Goal: Transaction & Acquisition: Obtain resource

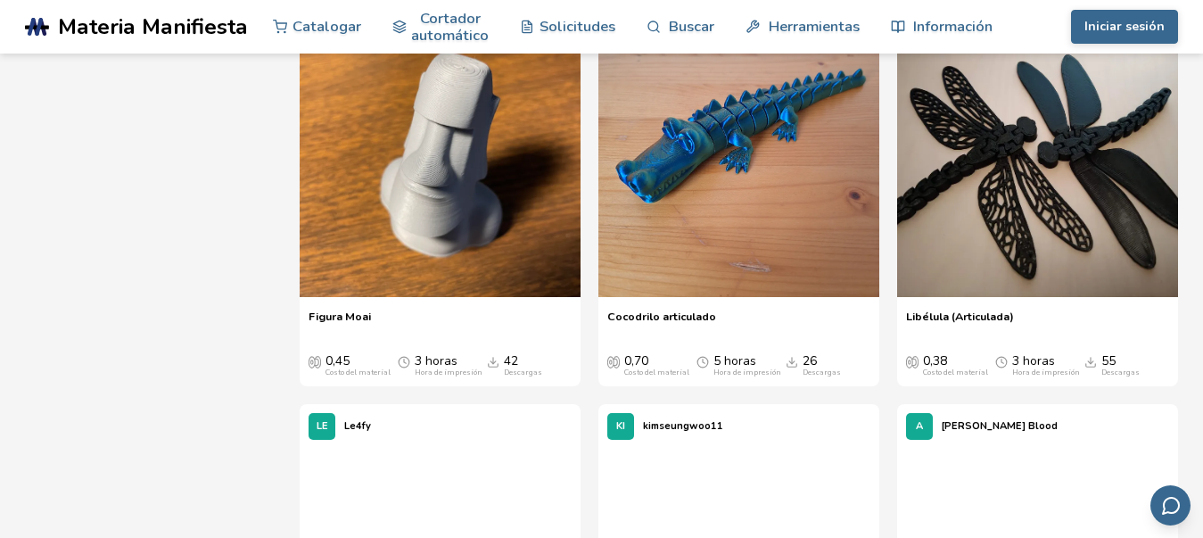
scroll to position [1599, 0]
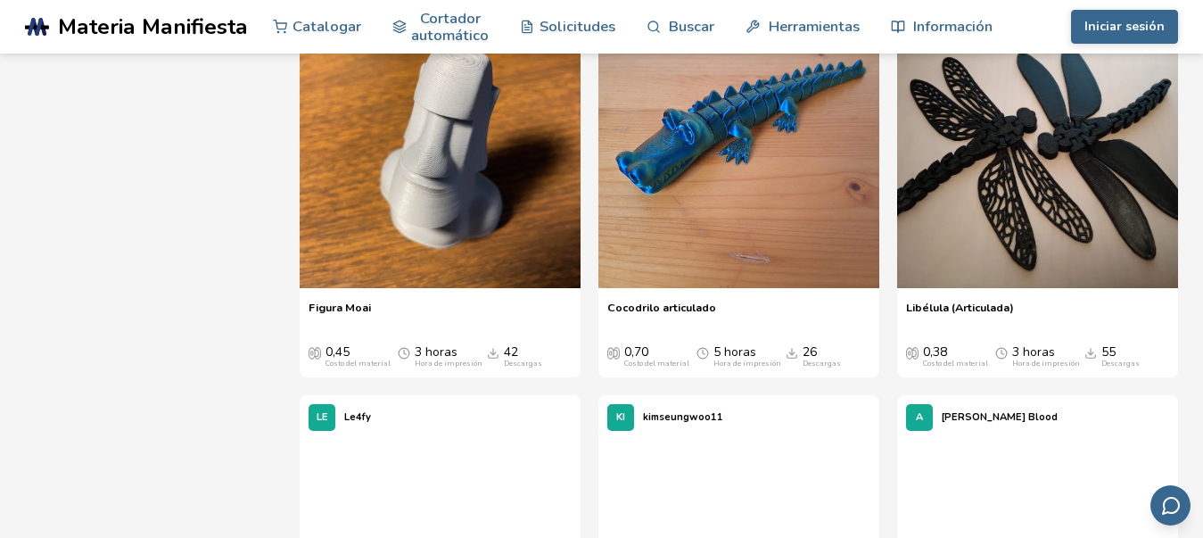
click at [995, 315] on font "Libélula (Articulada)" at bounding box center [960, 307] width 108 height 15
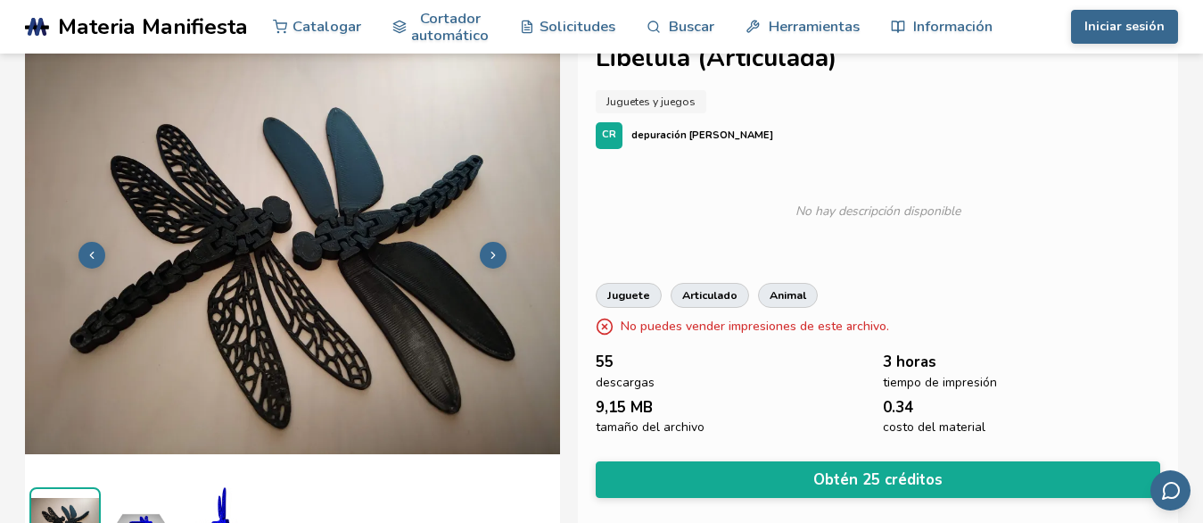
scroll to position [61, 0]
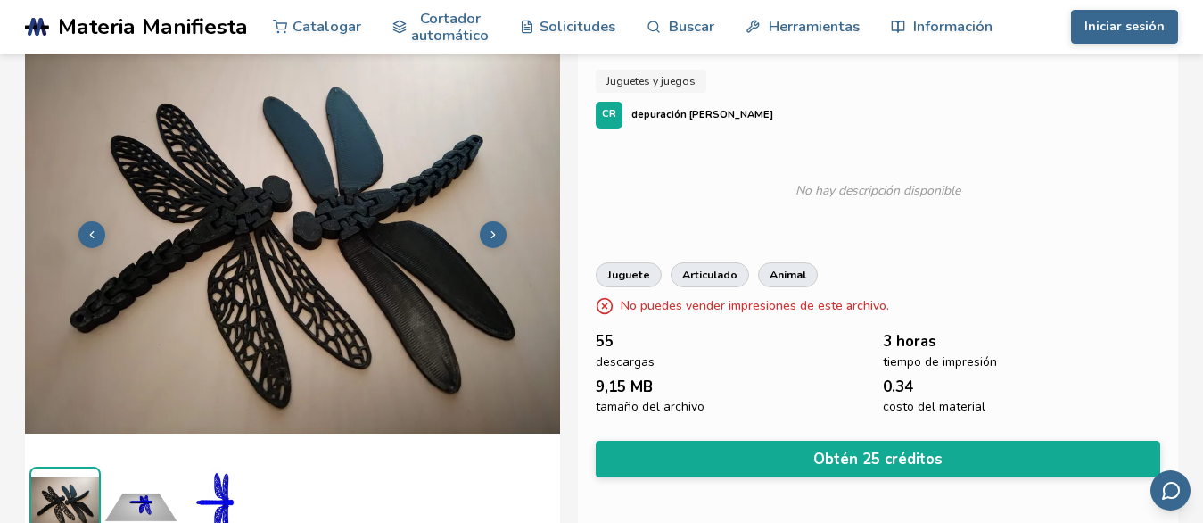
click at [490, 226] on button at bounding box center [493, 234] width 27 height 27
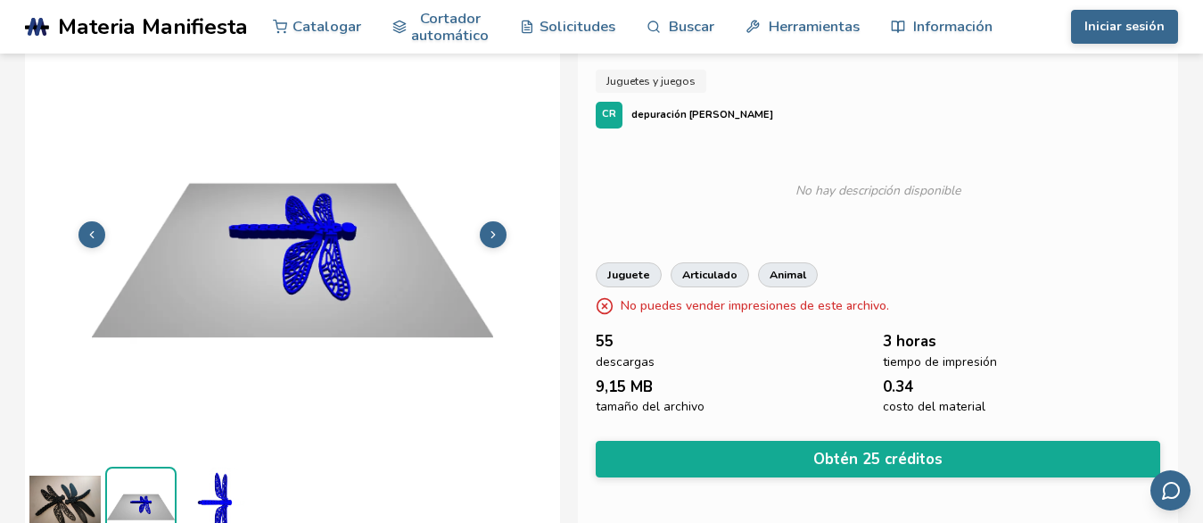
scroll to position [76, 0]
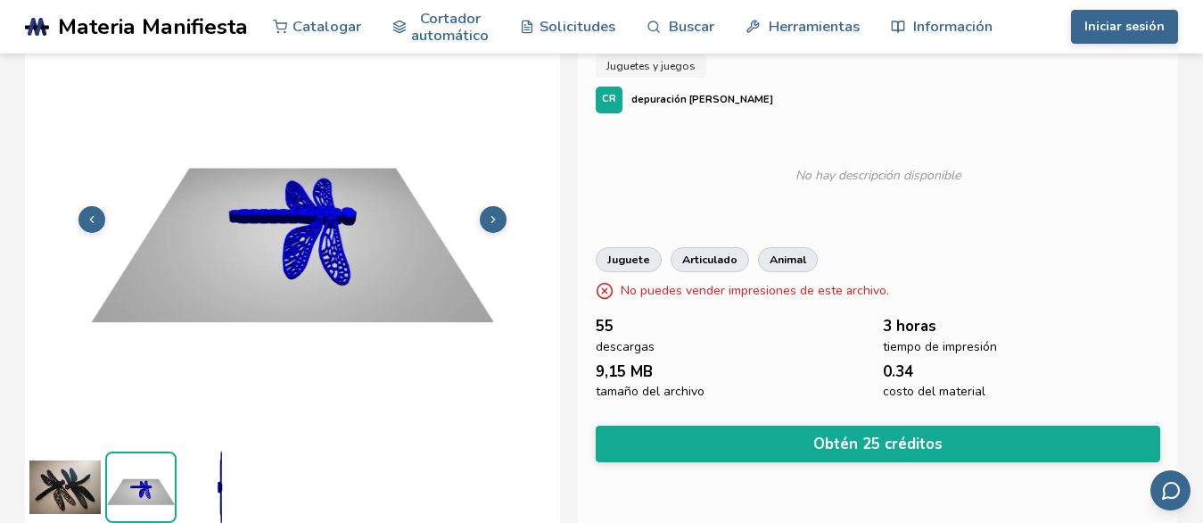
click at [490, 226] on button at bounding box center [493, 219] width 27 height 27
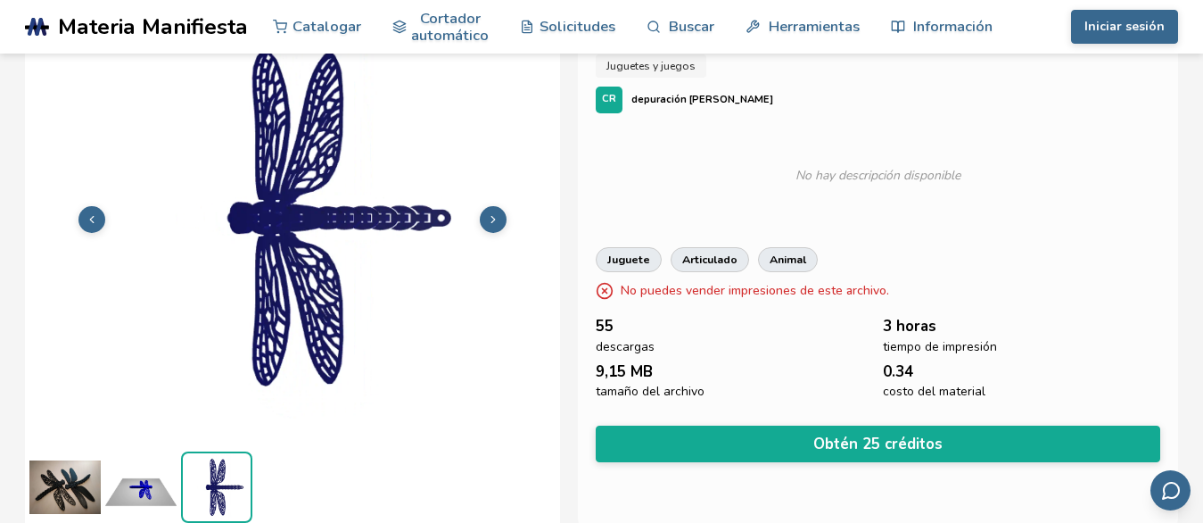
click at [490, 226] on button at bounding box center [493, 219] width 27 height 27
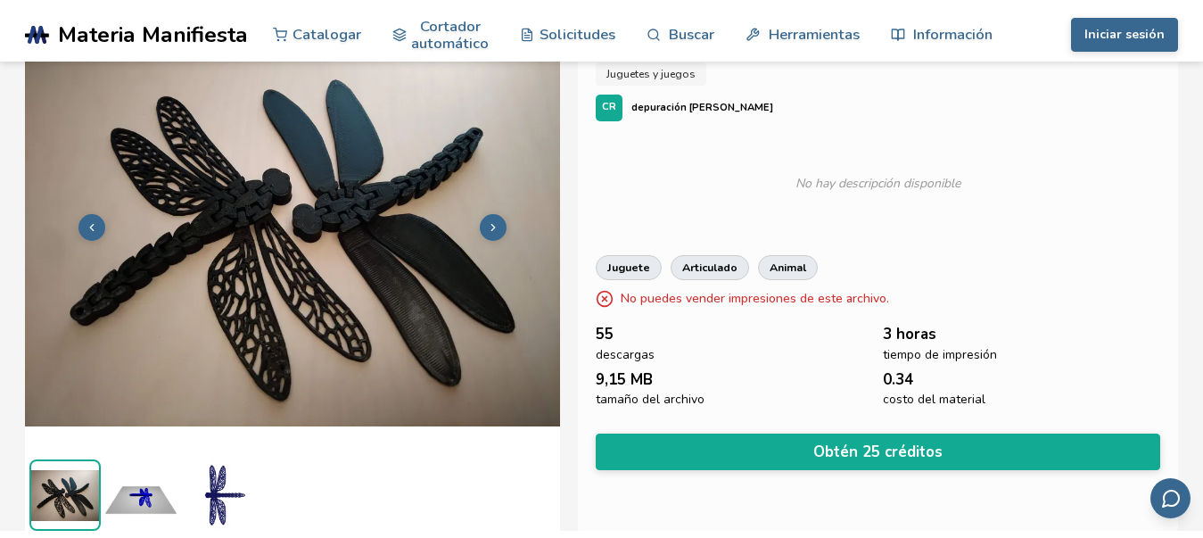
scroll to position [0, 0]
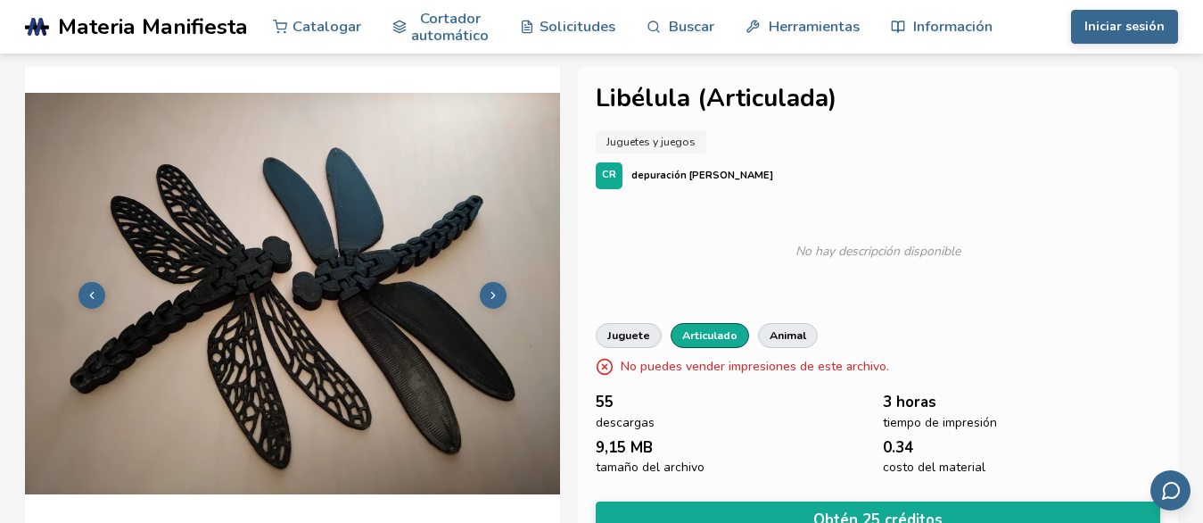
click at [716, 329] on font "articulado" at bounding box center [709, 334] width 55 height 15
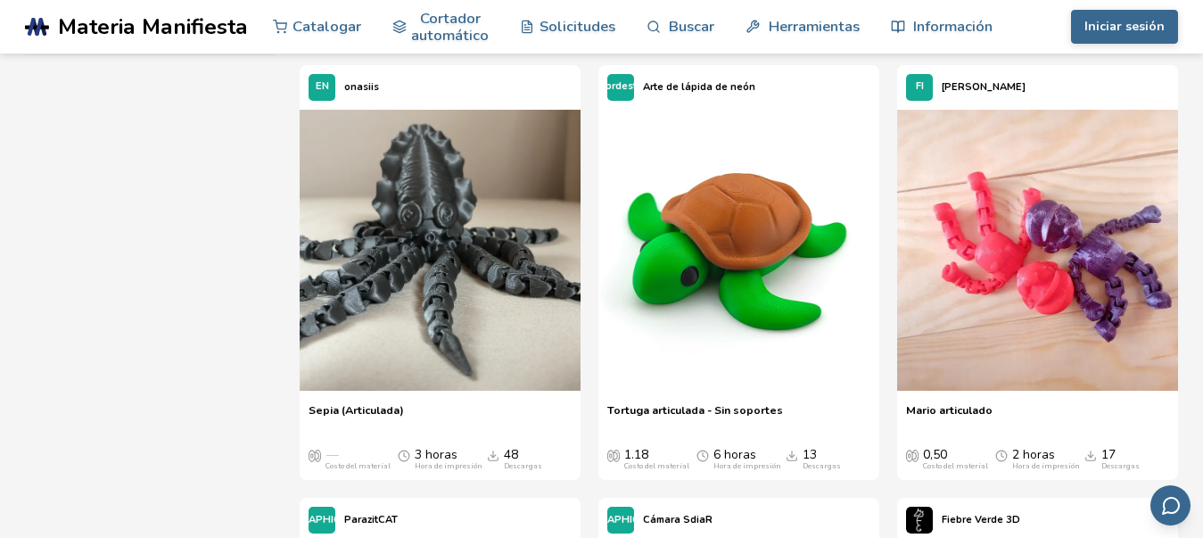
scroll to position [682, 0]
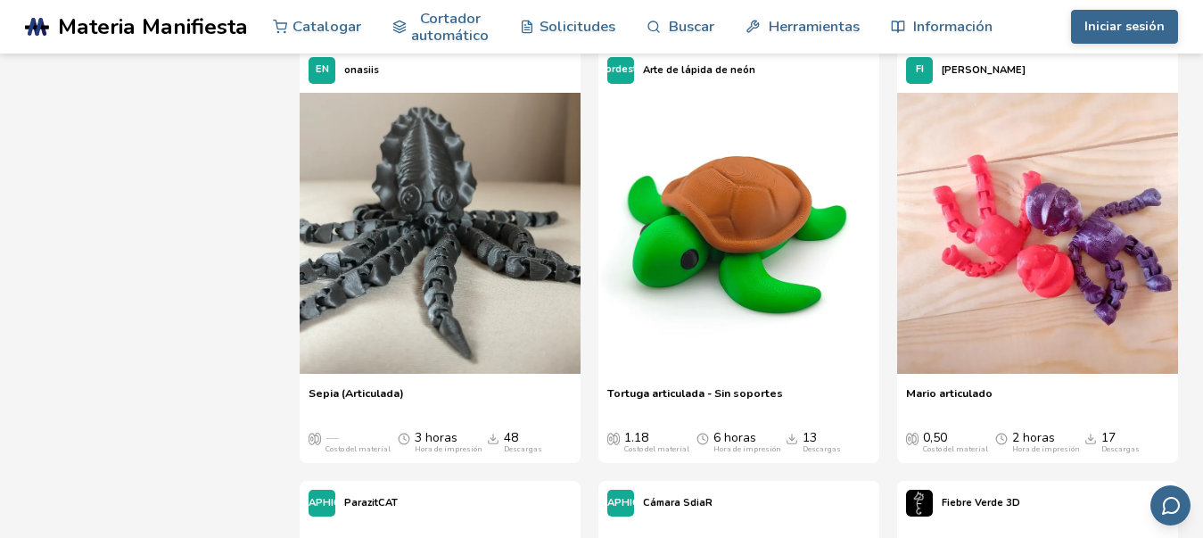
click at [820, 444] on font "Descargas" at bounding box center [822, 449] width 38 height 10
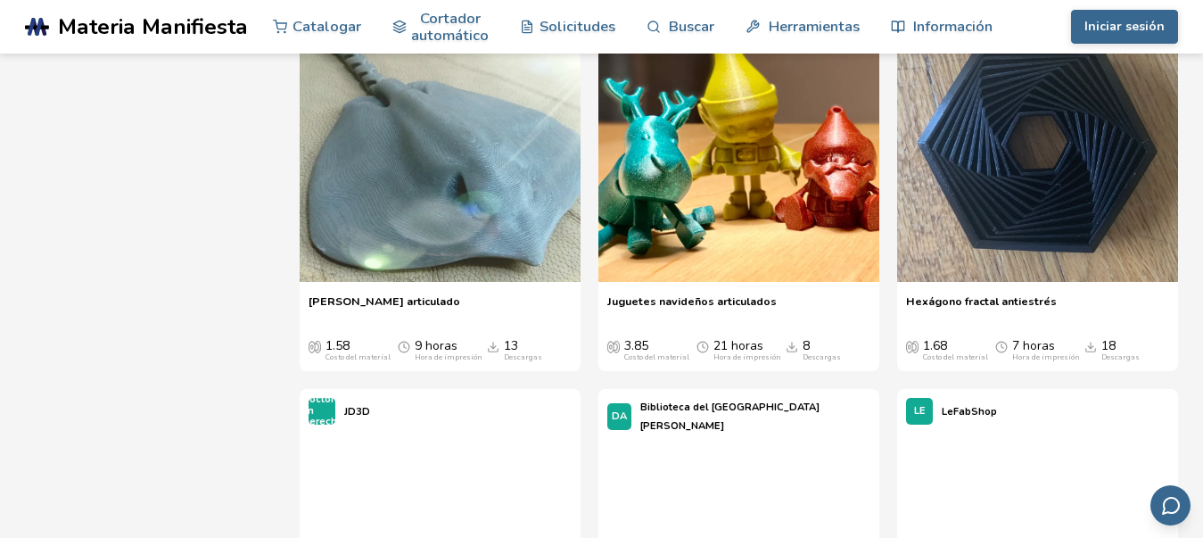
scroll to position [1675, 0]
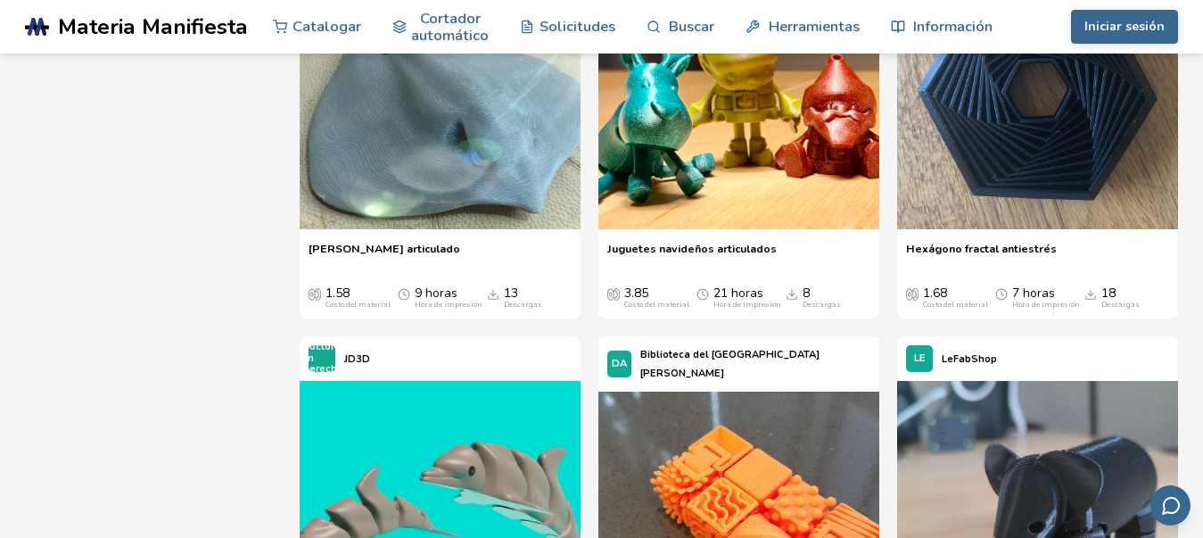
drag, startPoint x: 375, startPoint y: 268, endPoint x: 216, endPoint y: 391, distance: 200.3
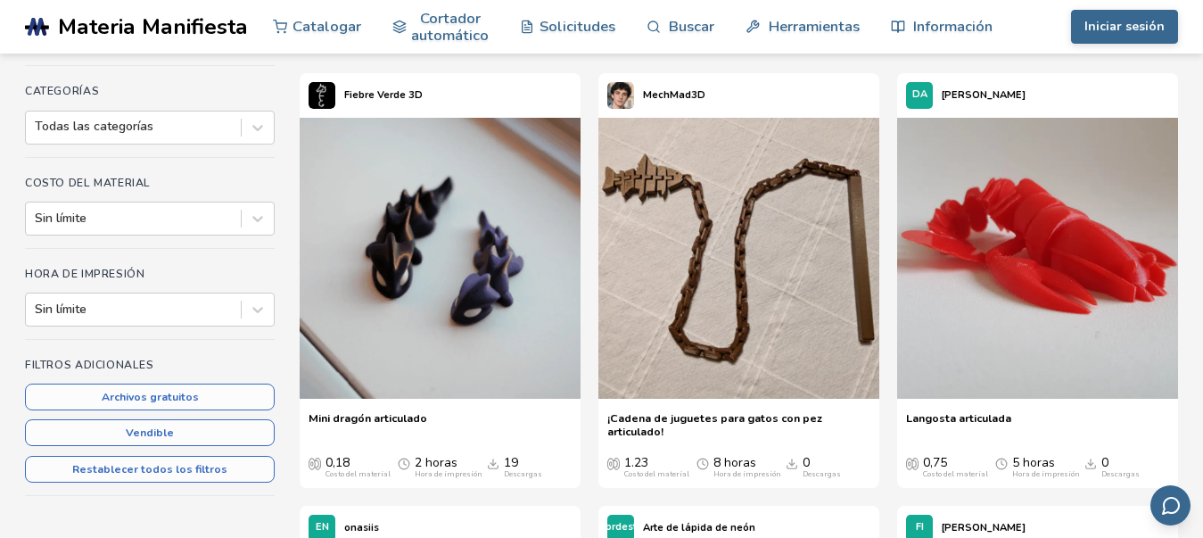
scroll to position [216, 0]
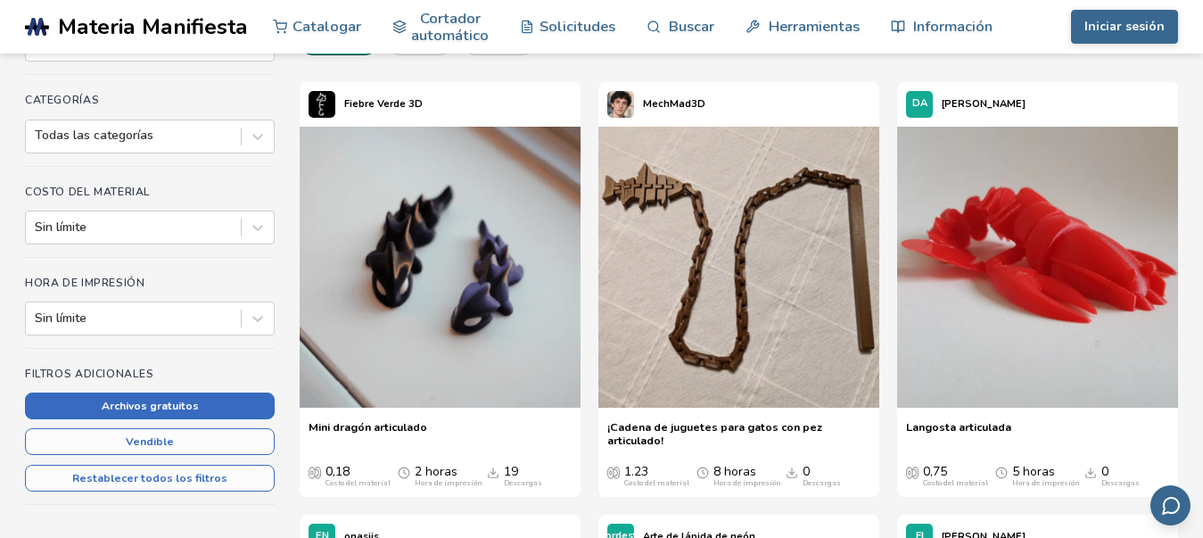
click at [203, 408] on button "Archivos gratuitos" at bounding box center [150, 405] width 250 height 27
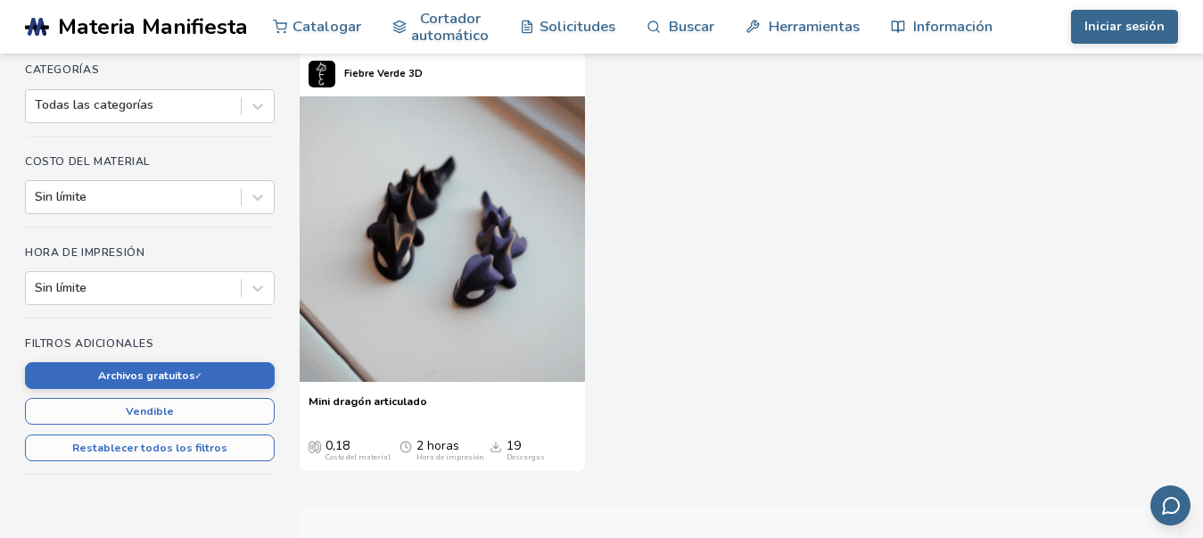
scroll to position [249, 0]
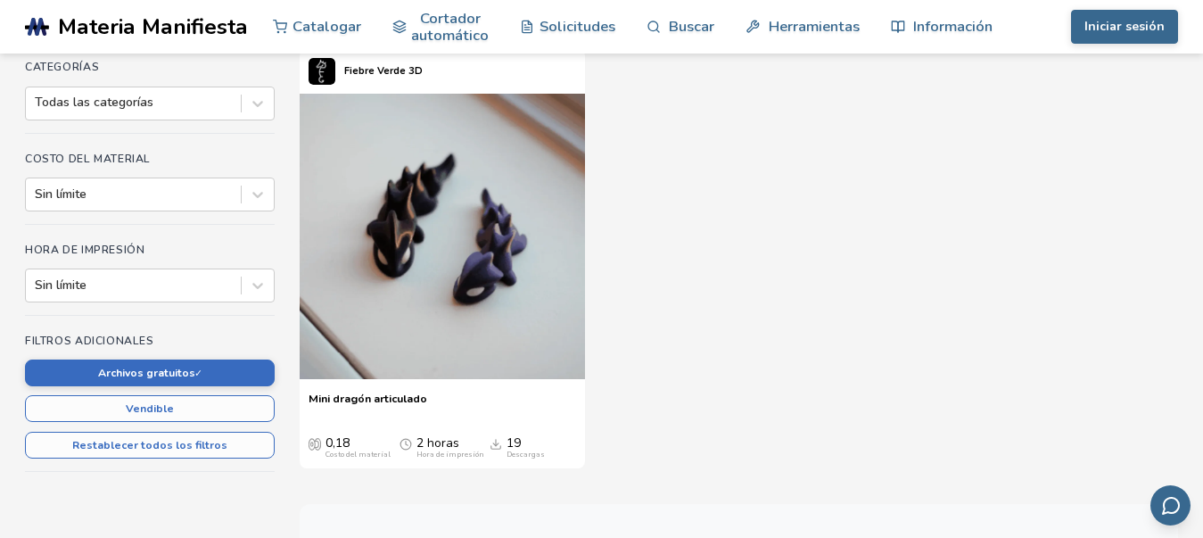
click at [381, 389] on div "Mini dragón articulado Mini dragón articulado 0,18 Costo del material 2 horas H…" at bounding box center [442, 426] width 285 height 86
click at [402, 331] on img at bounding box center [442, 236] width 285 height 285
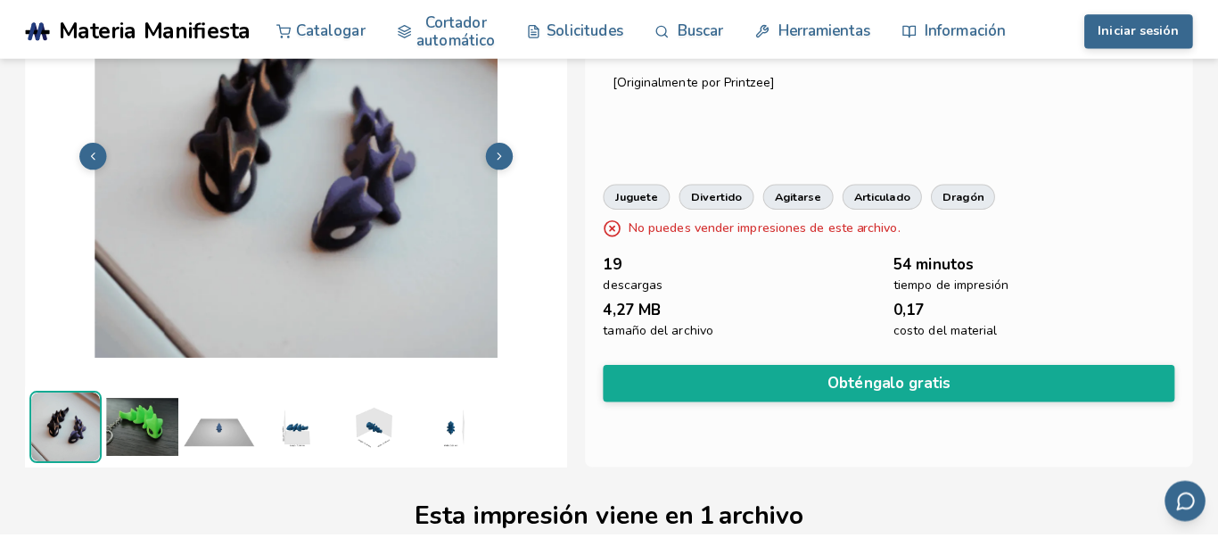
scroll to position [107, 0]
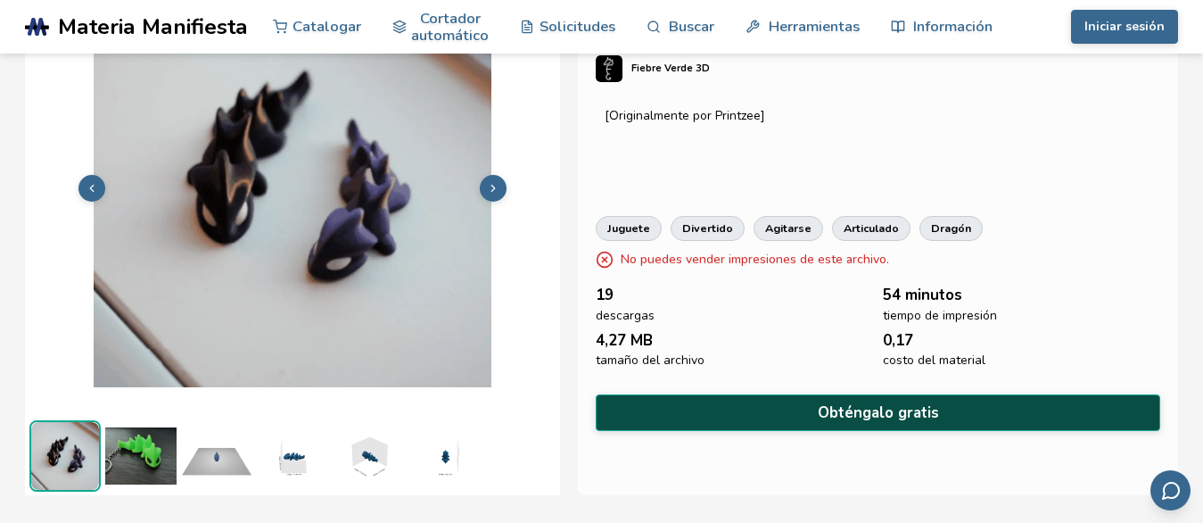
click at [982, 399] on button "Obténgalo gratis" at bounding box center [878, 412] width 564 height 37
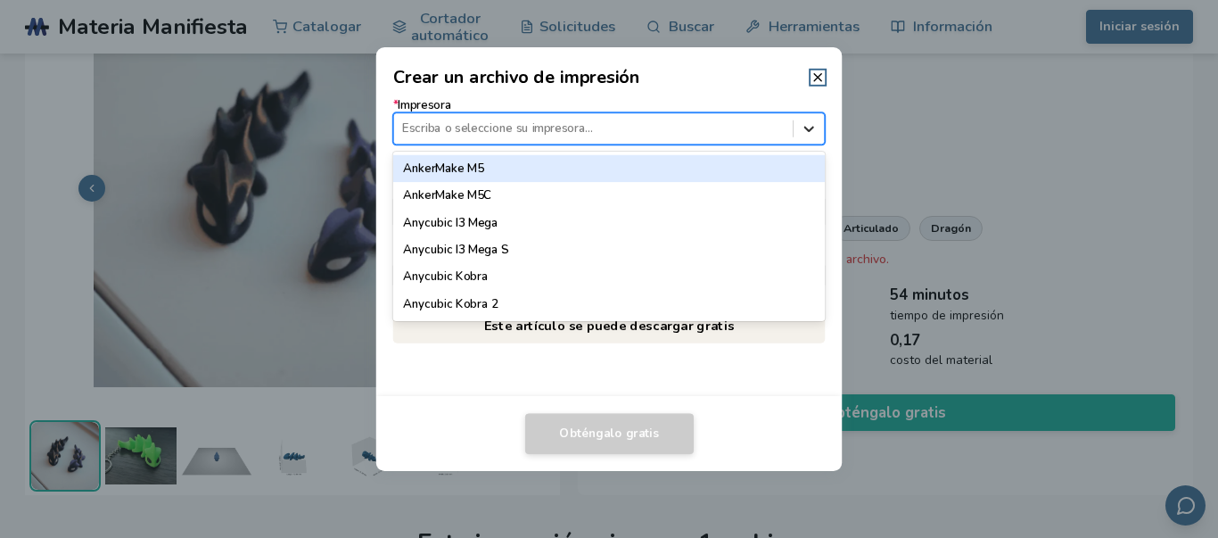
click at [814, 130] on icon at bounding box center [809, 128] width 17 height 17
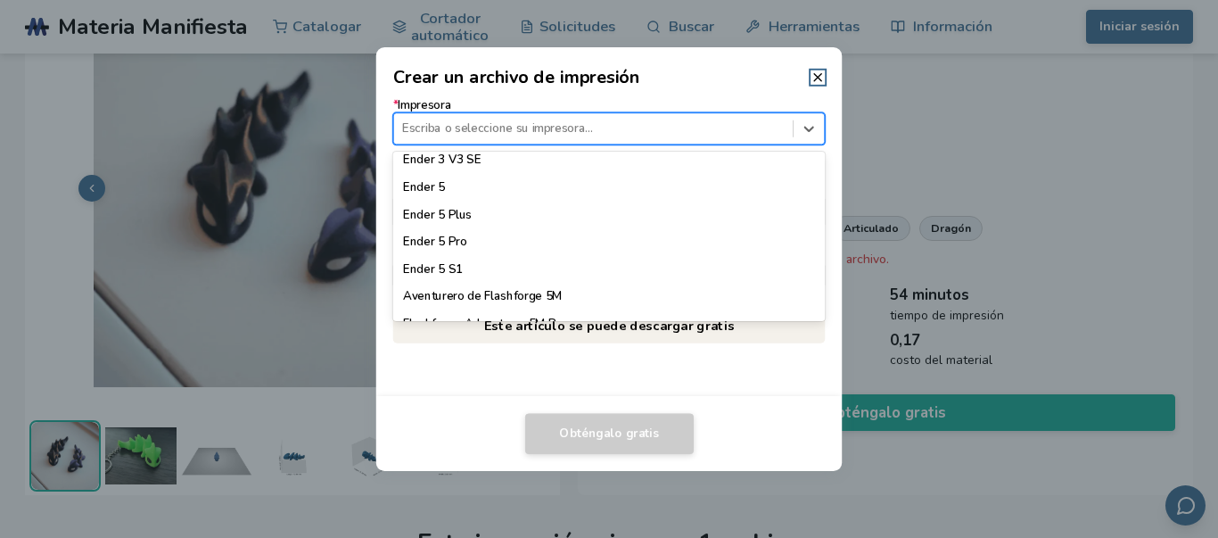
scroll to position [1404, 0]
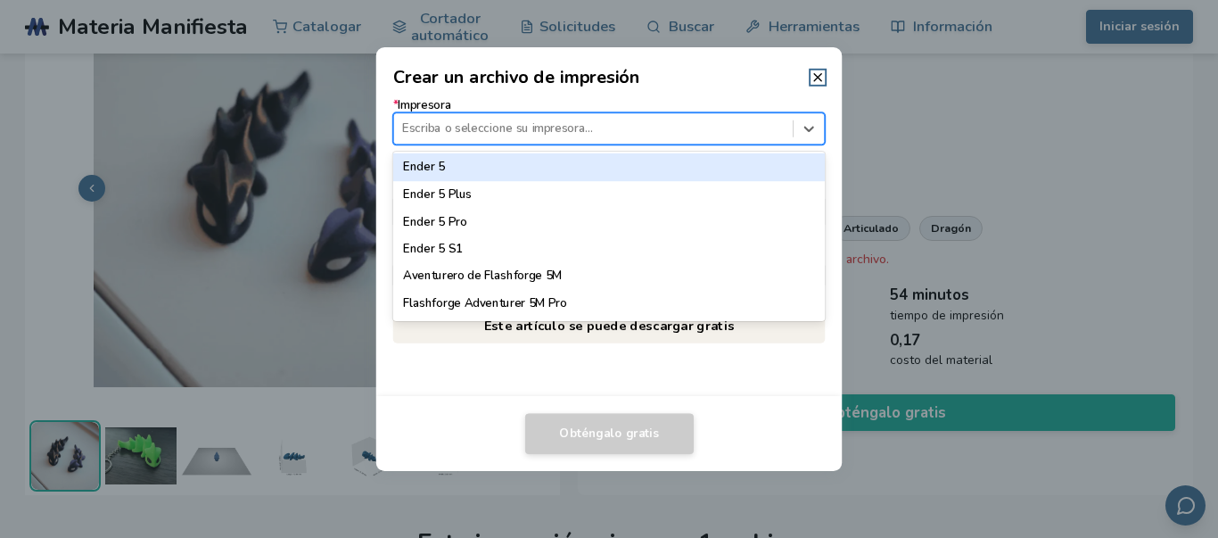
click at [728, 122] on div at bounding box center [593, 128] width 382 height 17
type input "*****"
click at [486, 173] on div "Ender 3" at bounding box center [609, 168] width 432 height 27
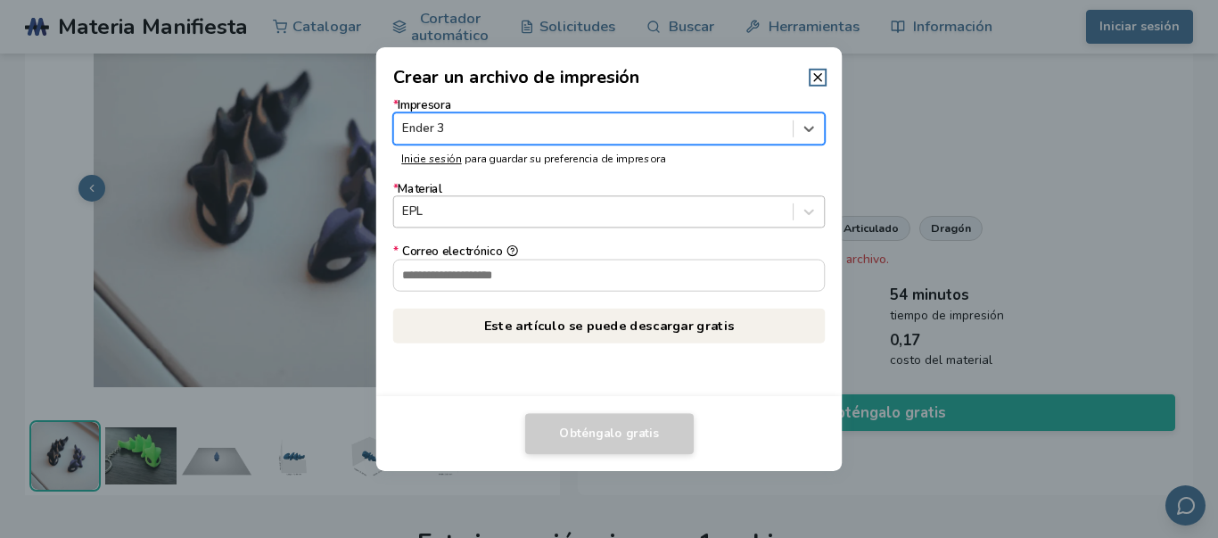
click at [511, 217] on div at bounding box center [593, 211] width 382 height 17
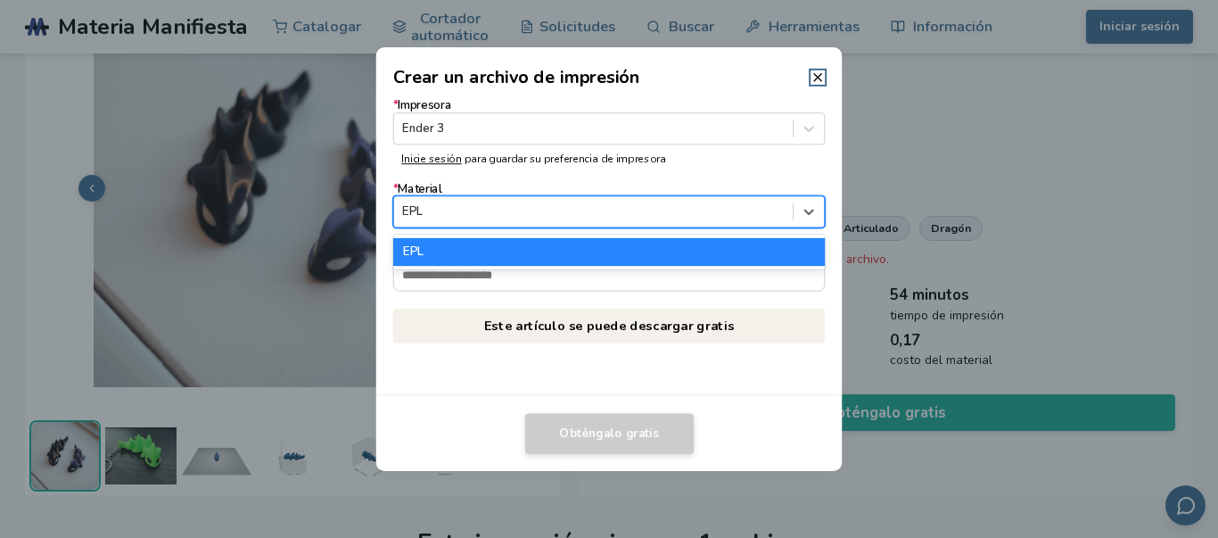
click at [570, 235] on div "EPL" at bounding box center [609, 252] width 432 height 34
click at [572, 251] on div "EPL" at bounding box center [609, 251] width 432 height 27
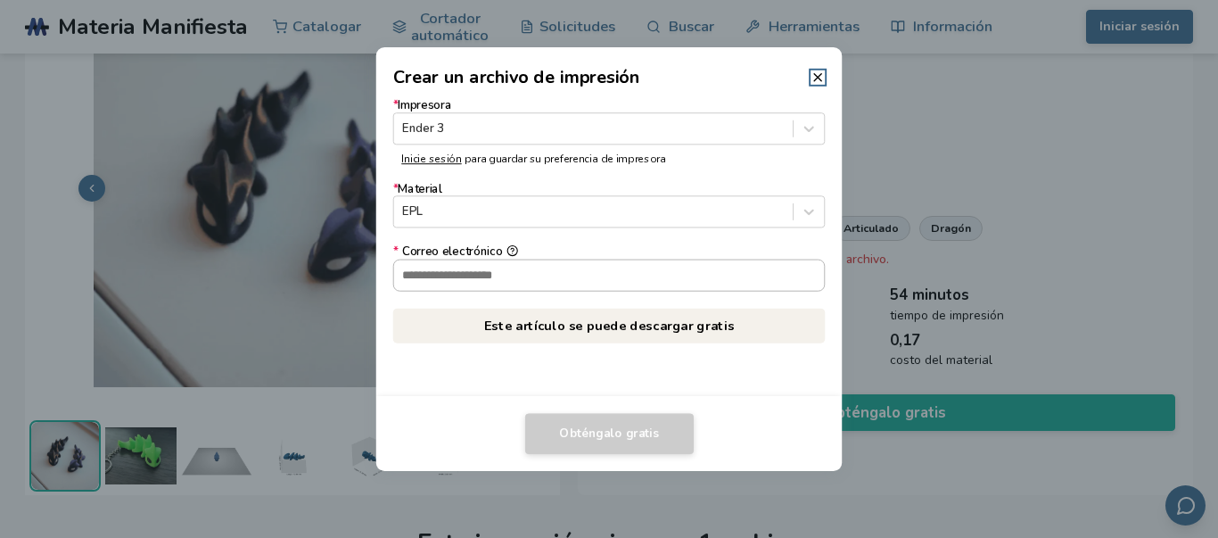
click at [576, 270] on input "* Correo electrónico" at bounding box center [609, 274] width 431 height 30
type input "**********"
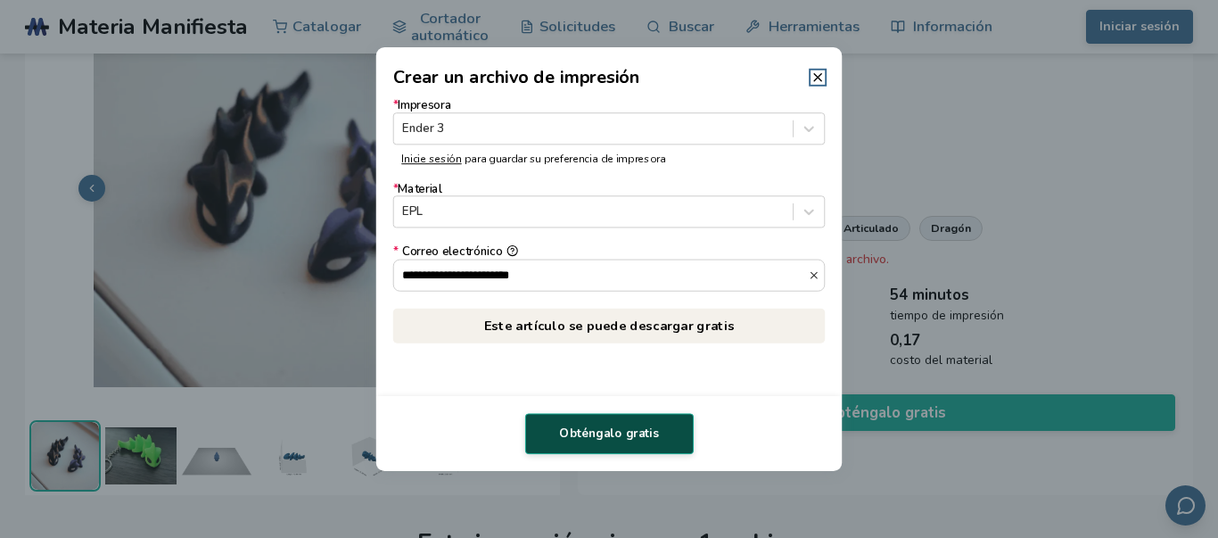
click at [593, 429] on font "Obténgalo gratis" at bounding box center [608, 433] width 99 height 16
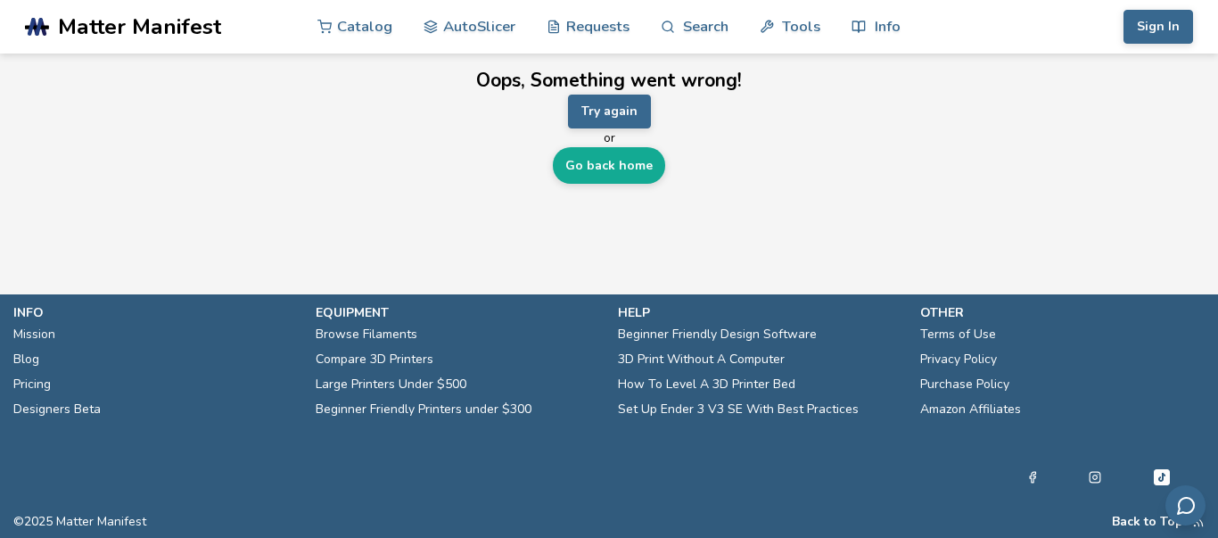
scroll to position [0, 0]
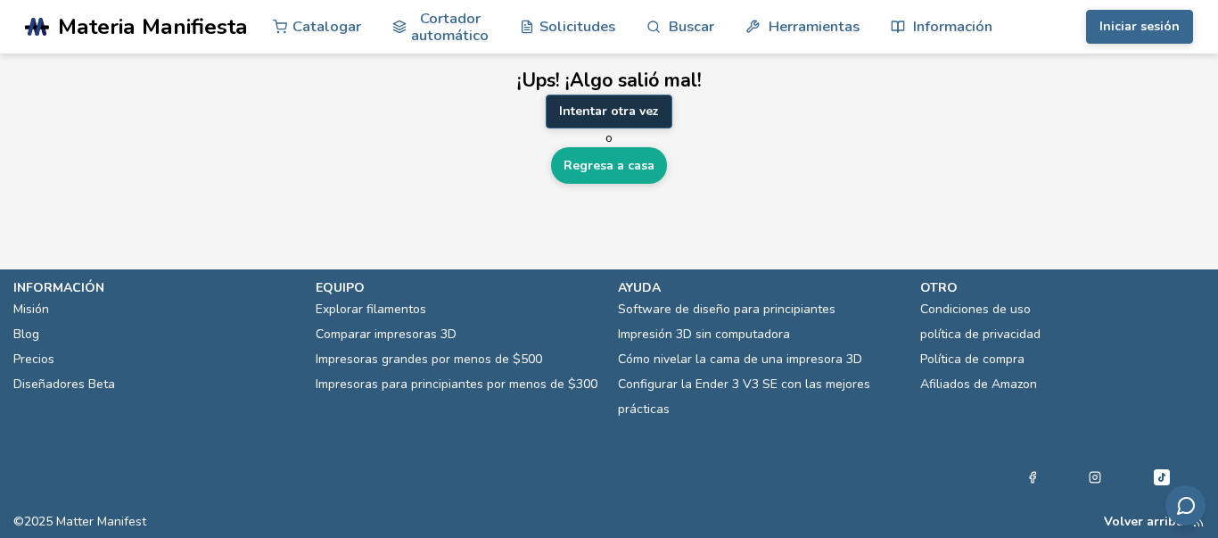
click at [623, 114] on font "Intentar otra vez" at bounding box center [609, 111] width 100 height 17
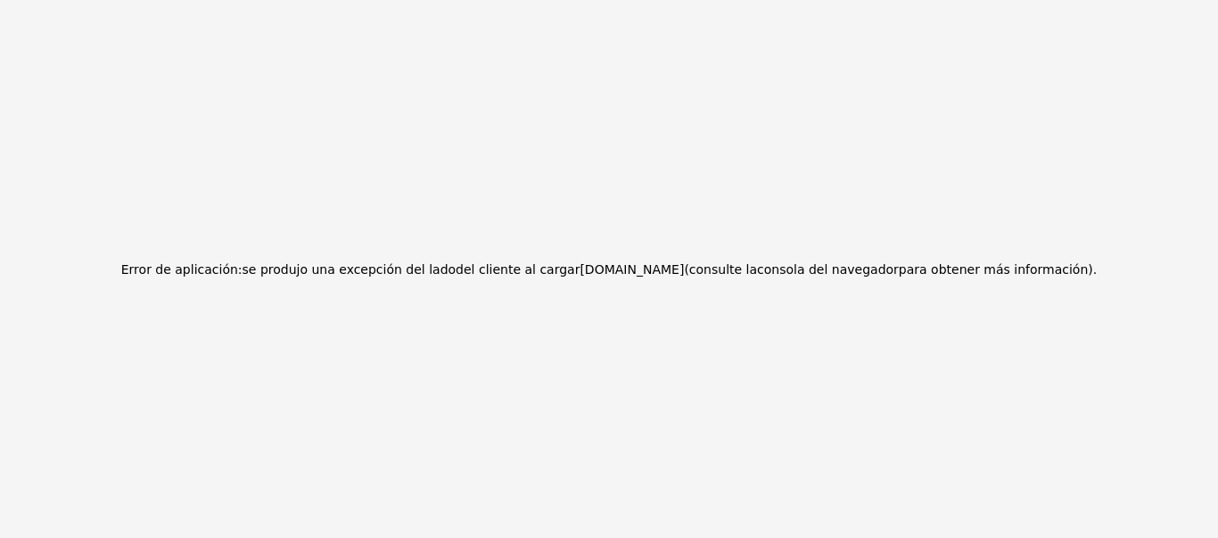
click at [663, 201] on div "Error de aplicación: se produjo una excepción del lado del cliente al cargar ma…" at bounding box center [609, 269] width 1218 height 538
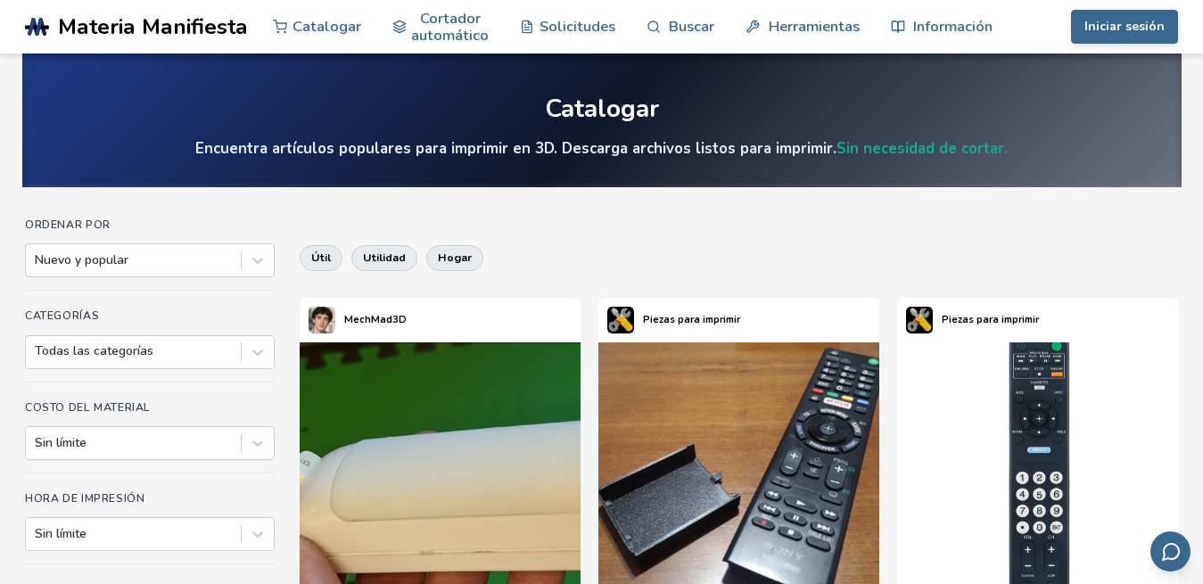
scroll to position [71, 0]
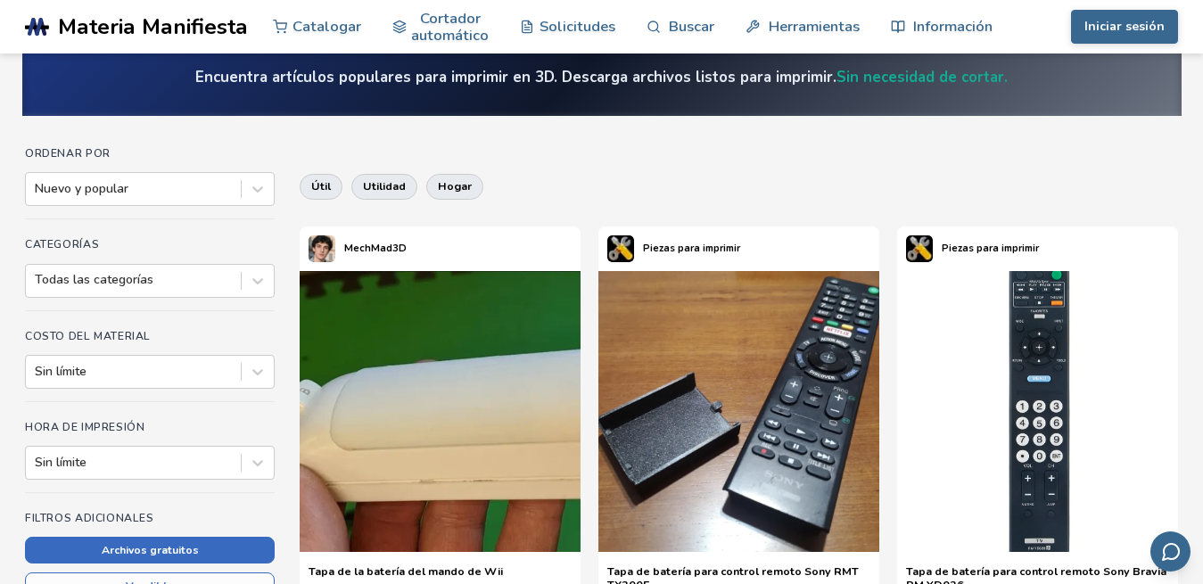
click at [144, 544] on font "Archivos gratuitos" at bounding box center [150, 550] width 97 height 14
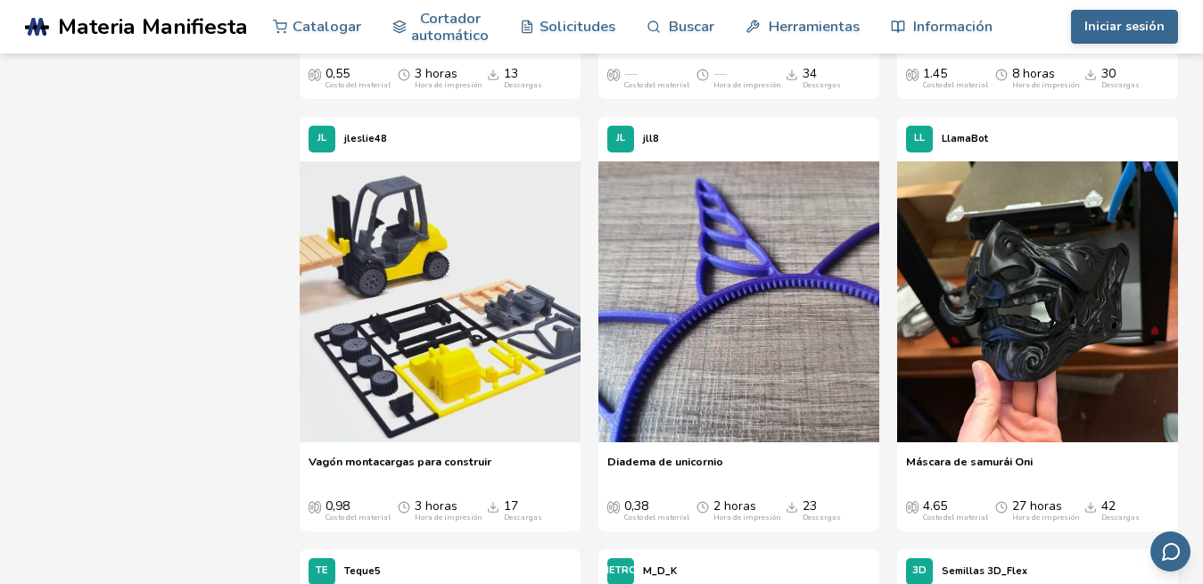
scroll to position [2300, 0]
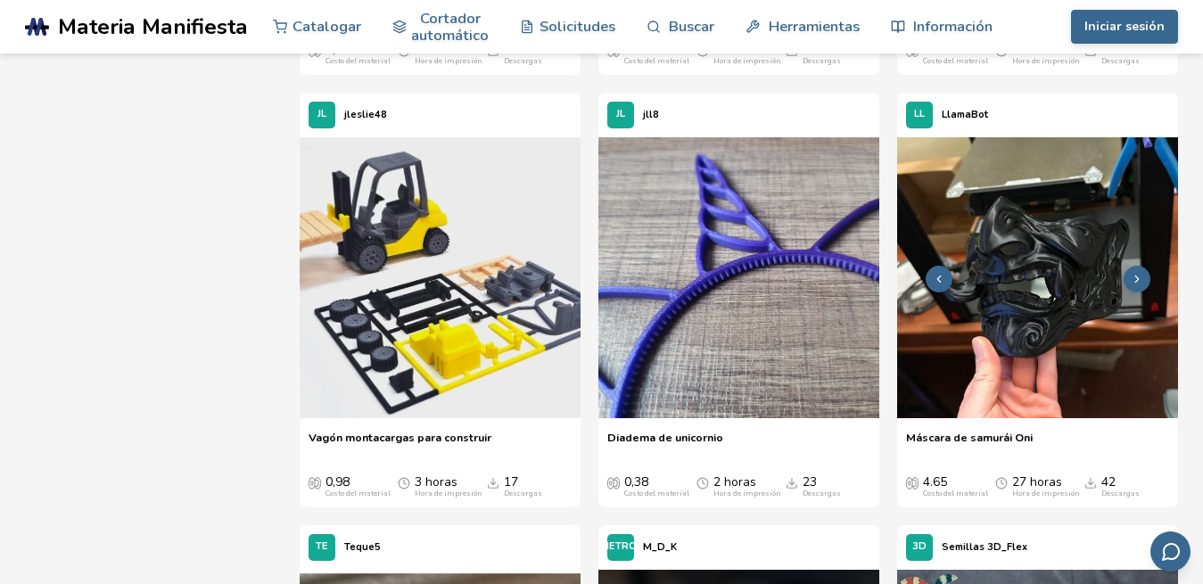
click at [1105, 302] on img at bounding box center [1037, 277] width 281 height 281
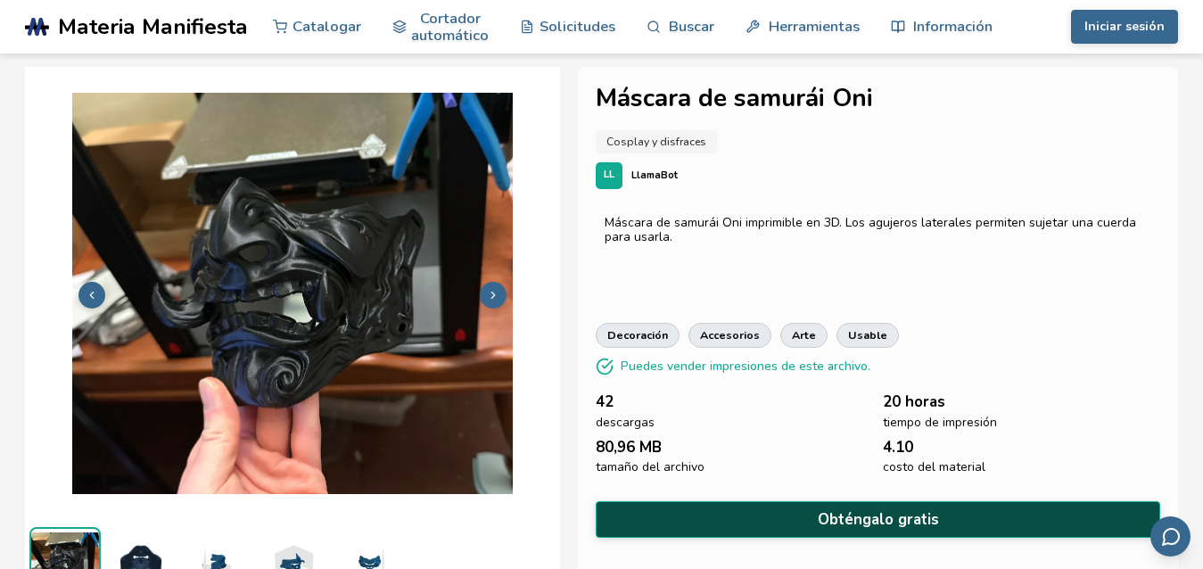
click at [839, 509] on font "Obténgalo gratis" at bounding box center [878, 519] width 121 height 21
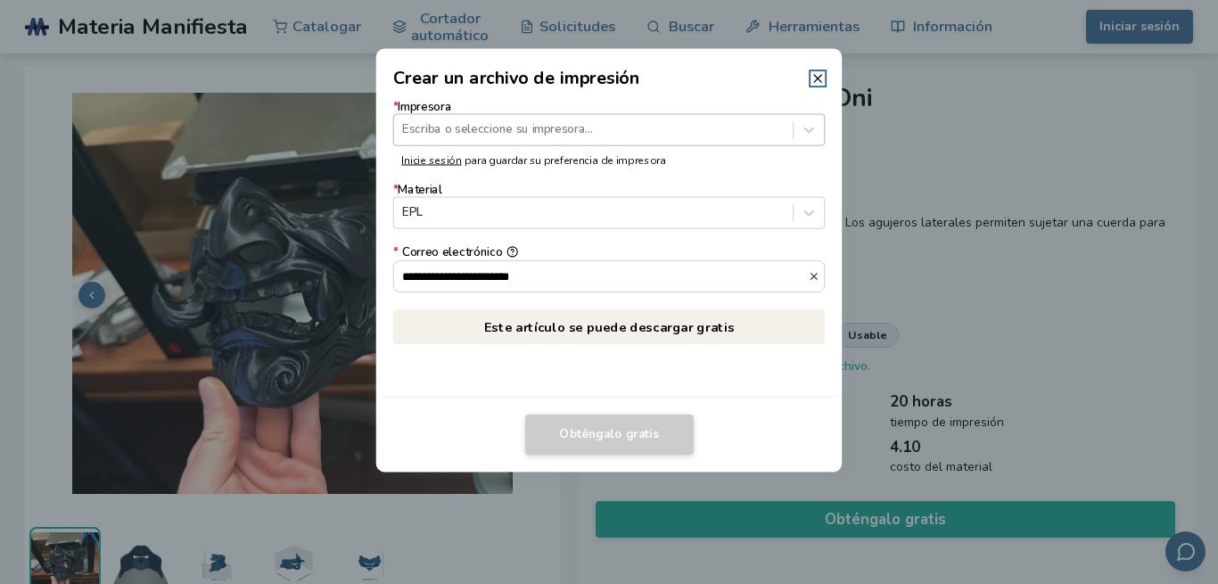
click at [793, 126] on div "Escriba o seleccione su impresora..." at bounding box center [593, 130] width 399 height 24
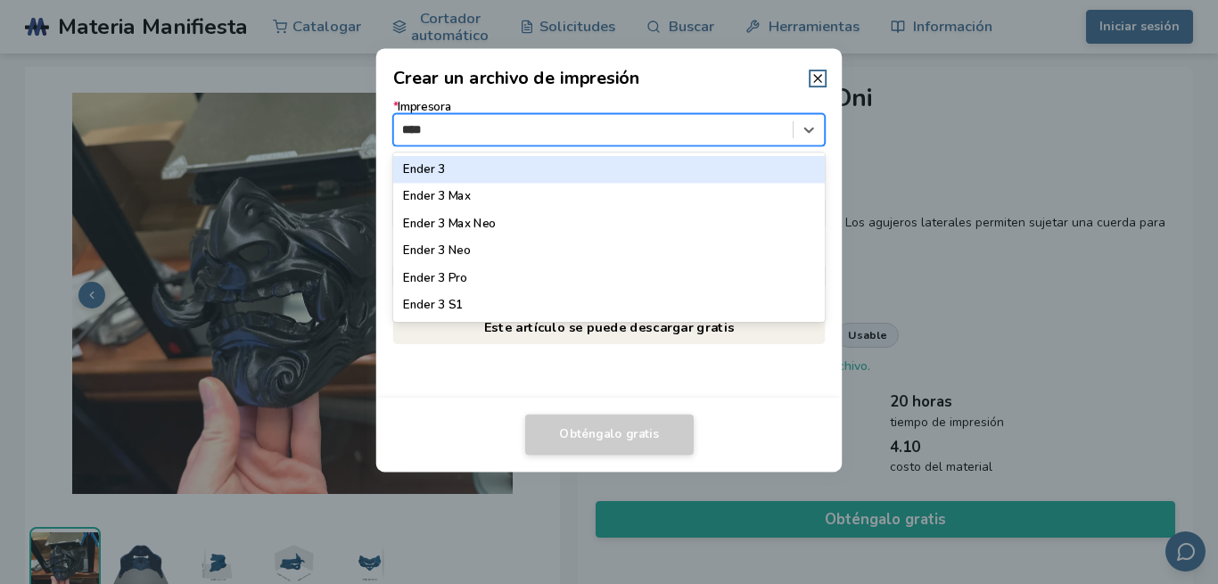
type input "*****"
click at [695, 161] on div "Ender 3" at bounding box center [609, 169] width 432 height 27
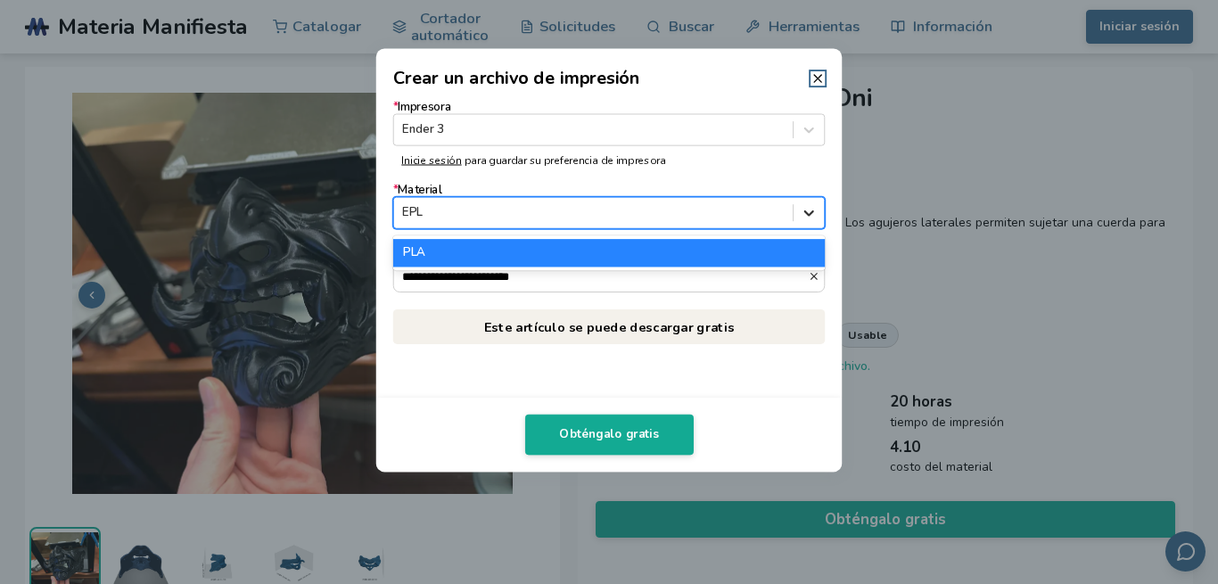
click at [814, 211] on icon at bounding box center [809, 213] width 17 height 17
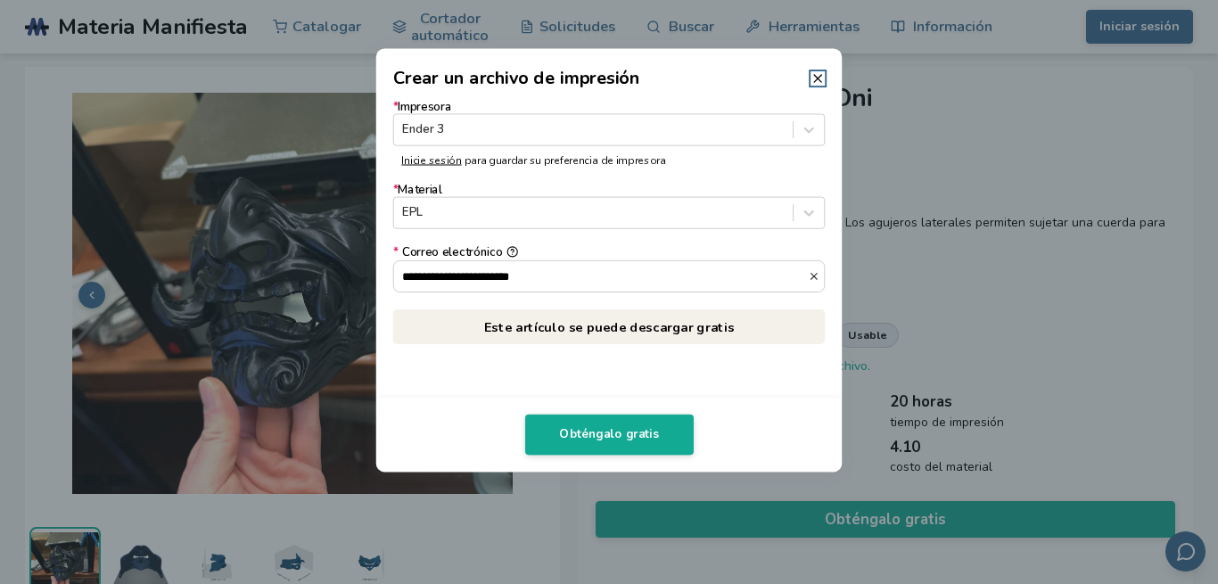
click at [712, 371] on div "**********" at bounding box center [609, 245] width 466 height 306
click at [652, 325] on font "Este artículo se puede descargar gratis" at bounding box center [609, 326] width 250 height 18
click at [653, 325] on font "Este artículo se puede descargar gratis" at bounding box center [609, 326] width 250 height 18
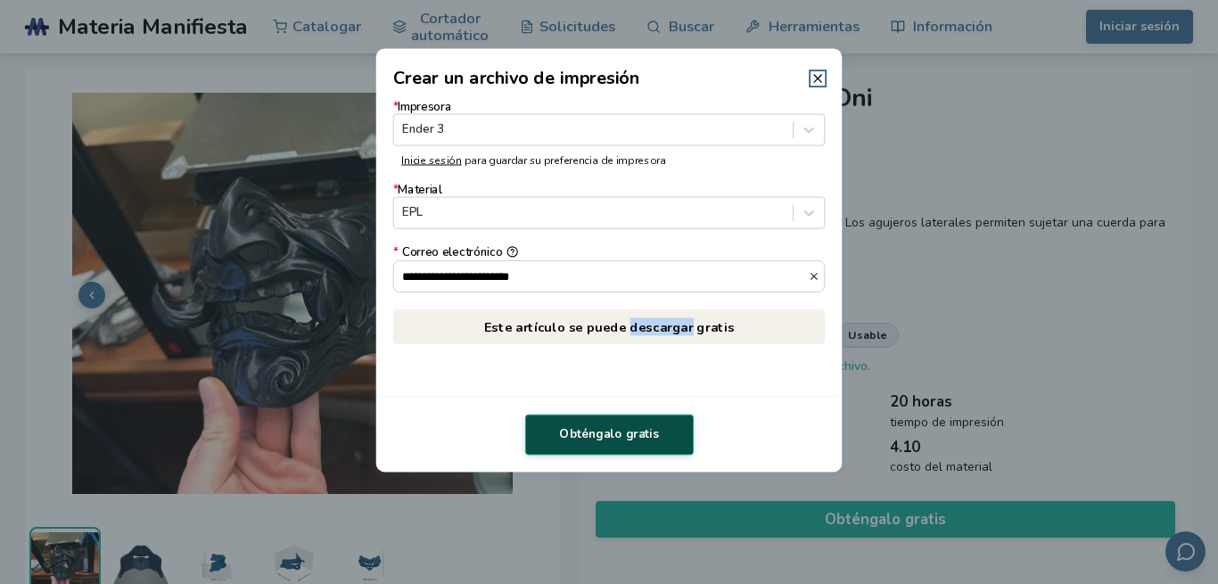
click at [619, 431] on font "Obténgalo gratis" at bounding box center [608, 434] width 99 height 16
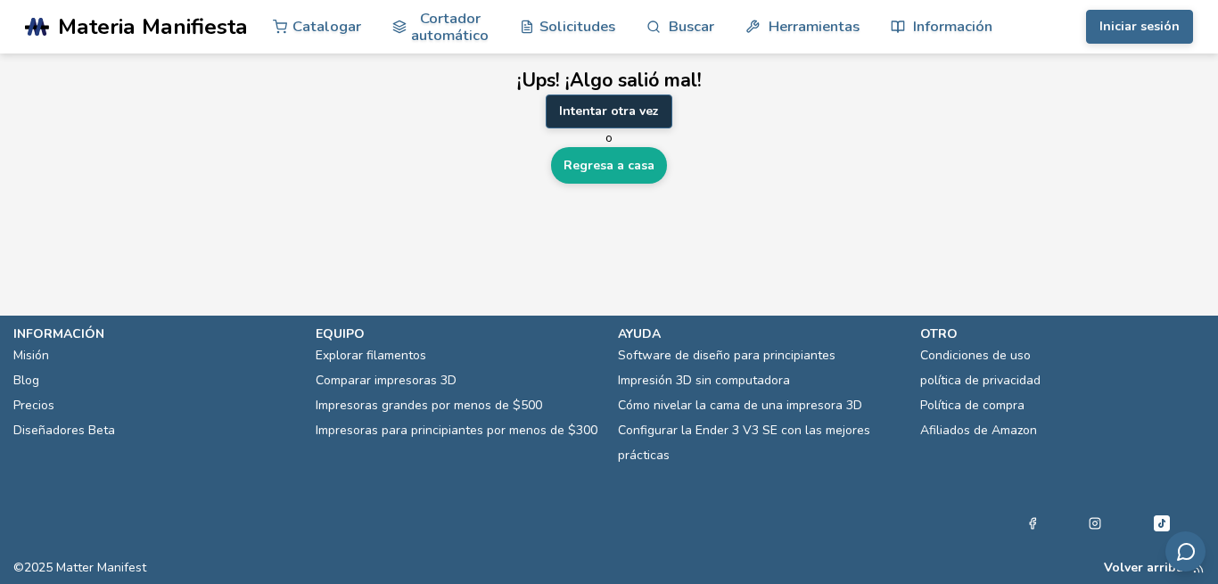
click at [618, 108] on font "Intentar otra vez" at bounding box center [609, 111] width 100 height 17
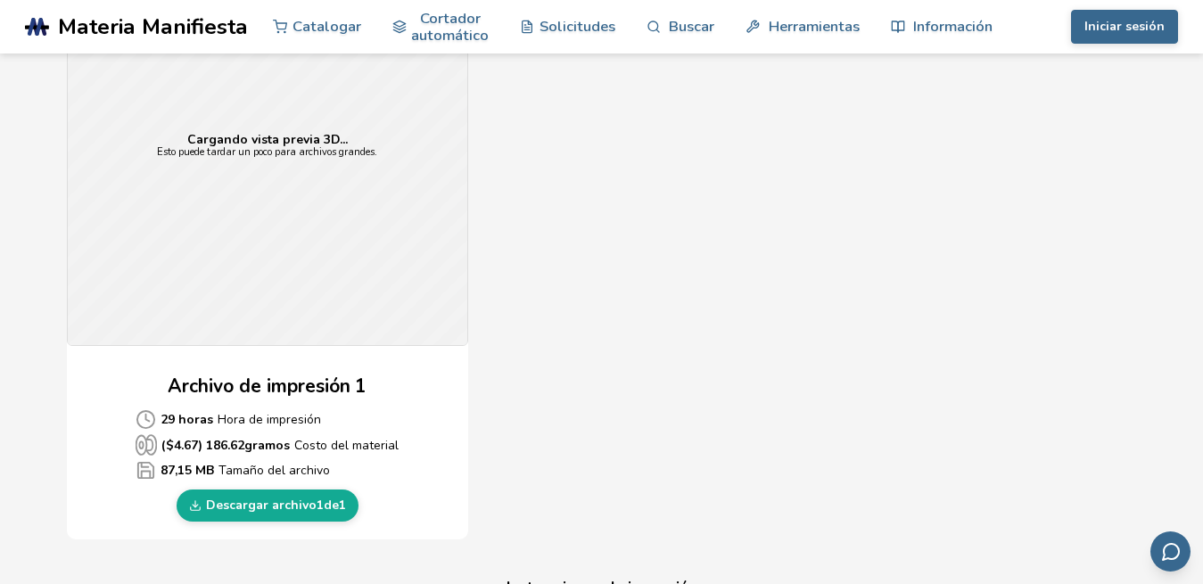
scroll to position [653, 0]
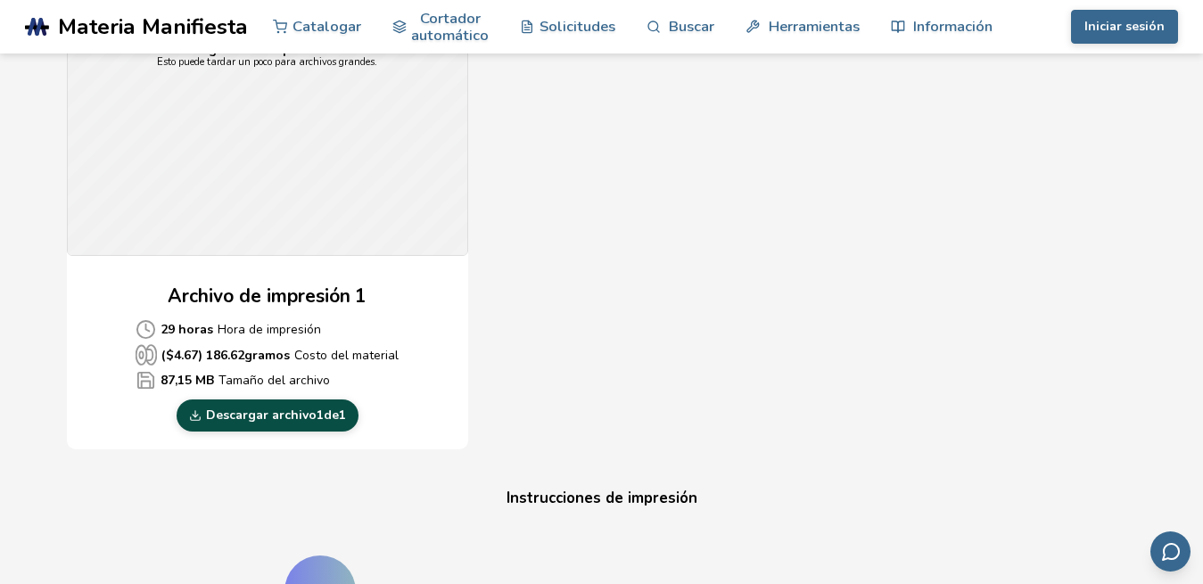
click at [305, 425] on link "Descargar archivo 1 de 1" at bounding box center [268, 415] width 182 height 32
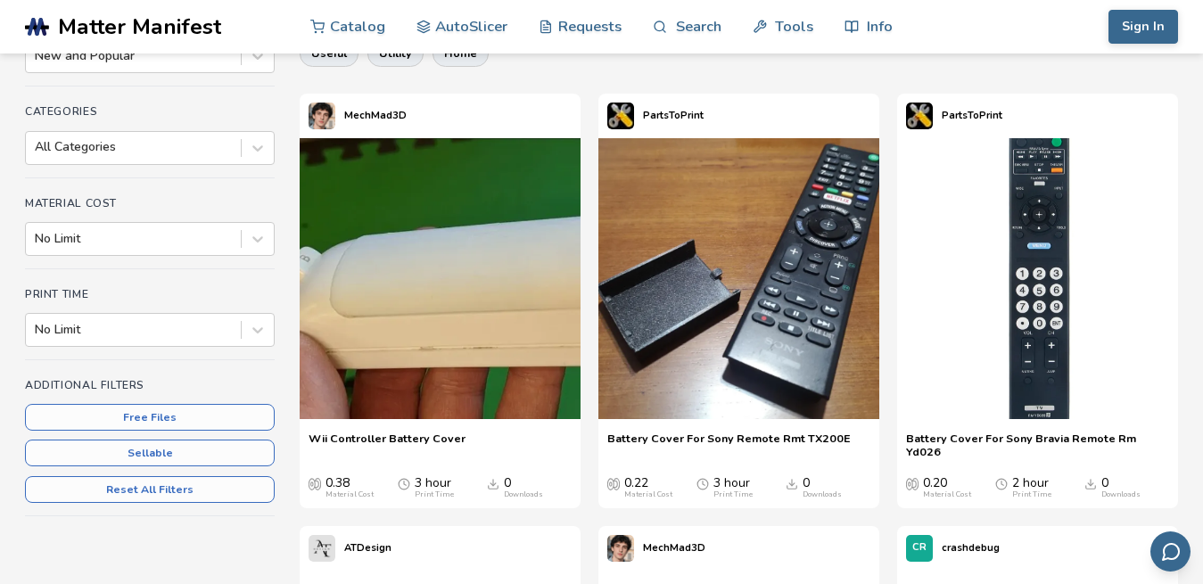
scroll to position [268, 0]
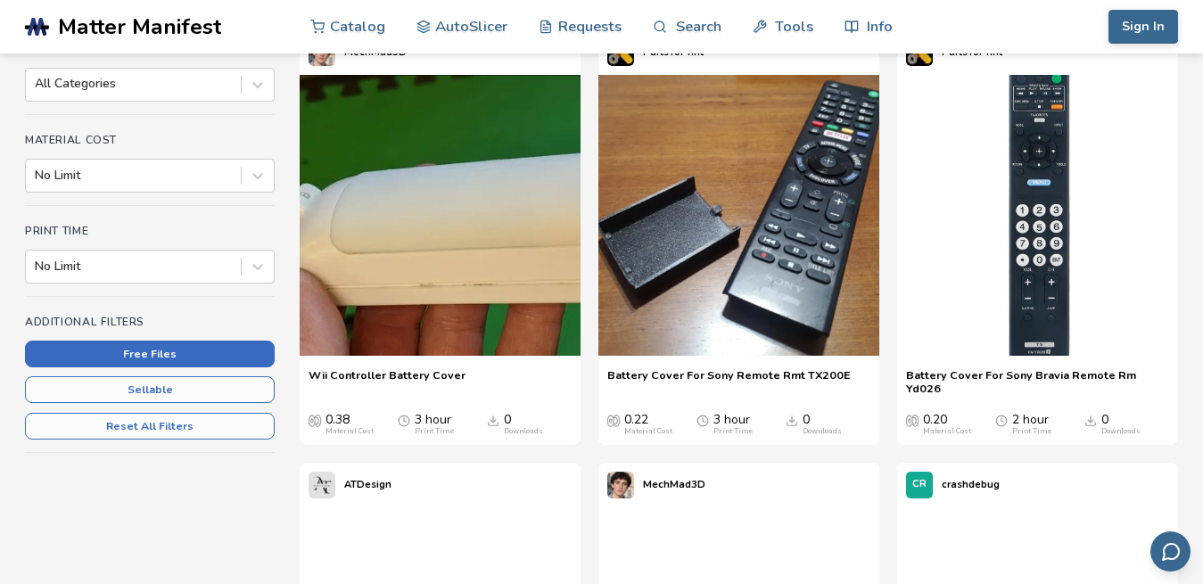
click at [171, 342] on button "Free Files" at bounding box center [150, 354] width 250 height 27
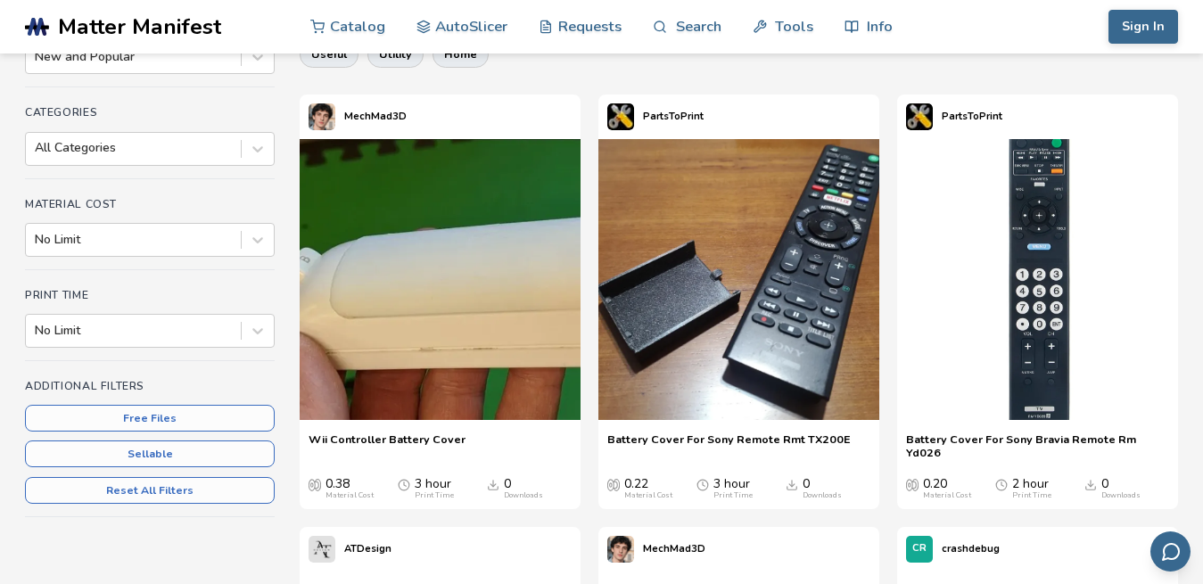
scroll to position [172, 0]
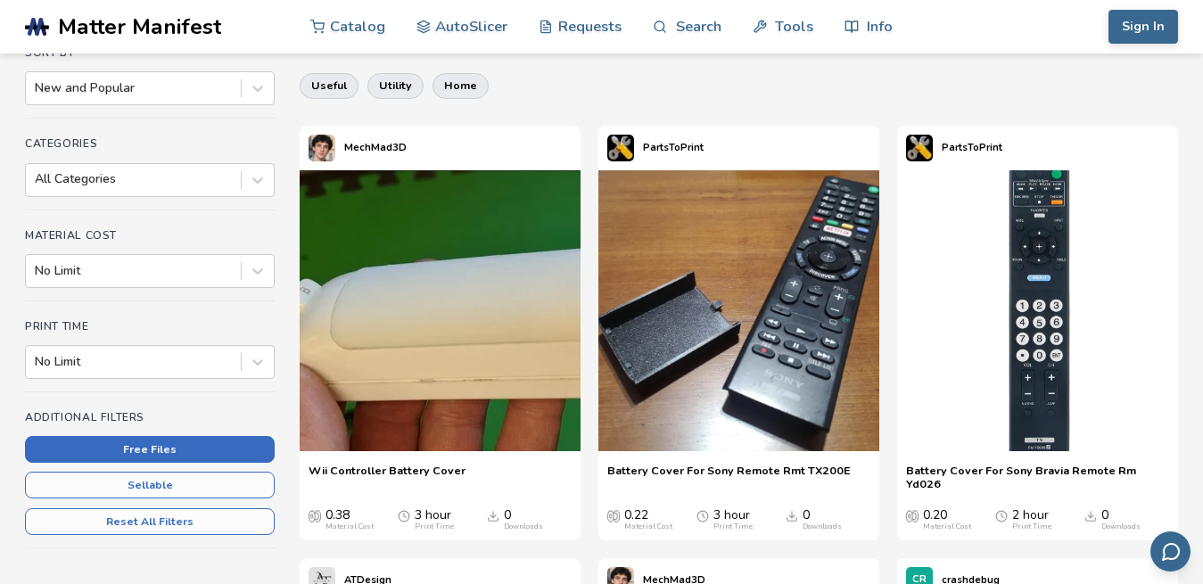
click at [160, 443] on button "Free Files" at bounding box center [150, 449] width 250 height 27
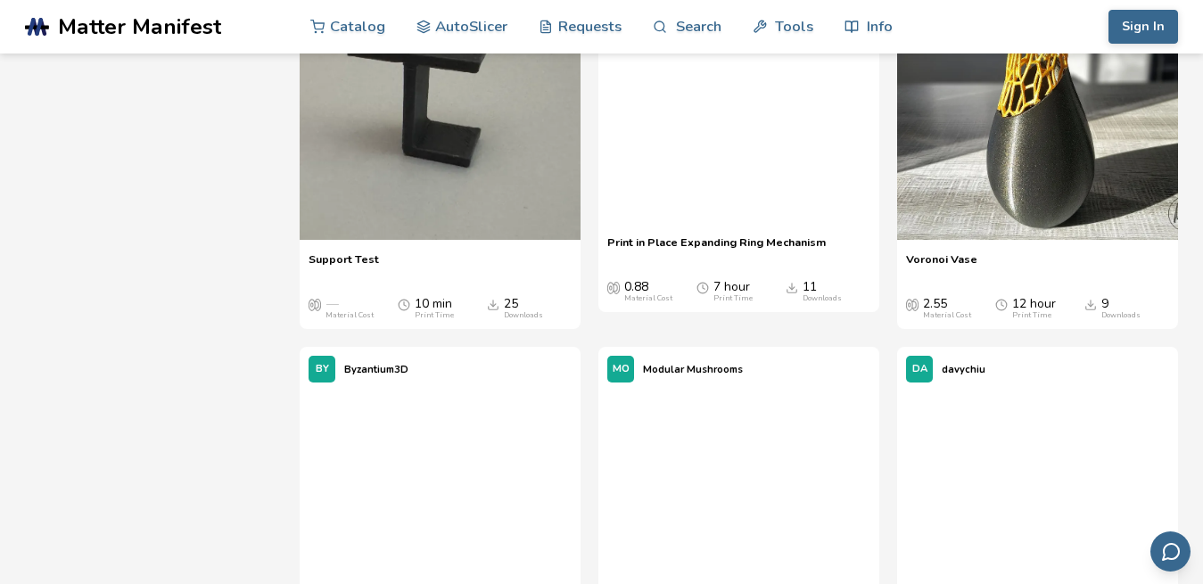
scroll to position [22169, 0]
